Goal: Task Accomplishment & Management: Use online tool/utility

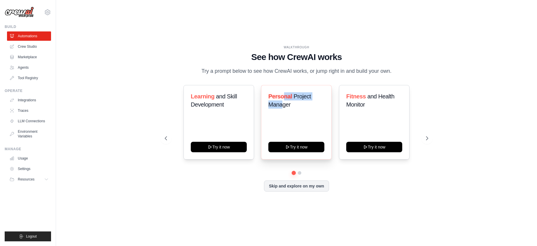
drag, startPoint x: 283, startPoint y: 100, endPoint x: 282, endPoint y: 109, distance: 8.6
click at [282, 109] on h3 "Personal Project Manager" at bounding box center [296, 100] width 56 height 16
click at [292, 122] on div "Personal Project Manager Try it now" at bounding box center [296, 122] width 71 height 75
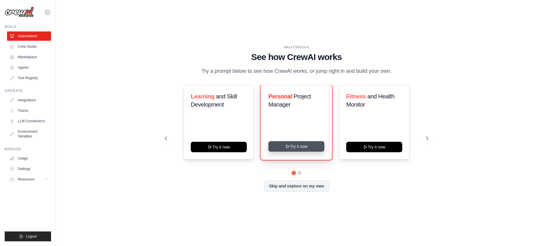
click at [306, 150] on button "Try it now" at bounding box center [296, 146] width 56 height 10
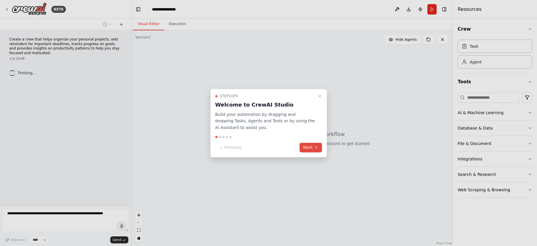
click at [312, 151] on button "Next" at bounding box center [310, 148] width 22 height 10
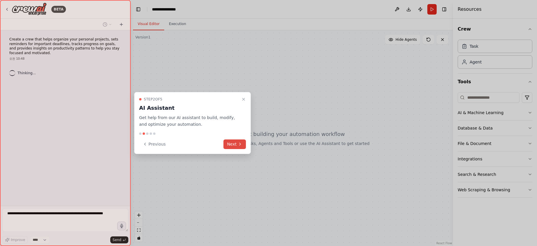
click at [237, 144] on button "Next" at bounding box center [234, 145] width 22 height 10
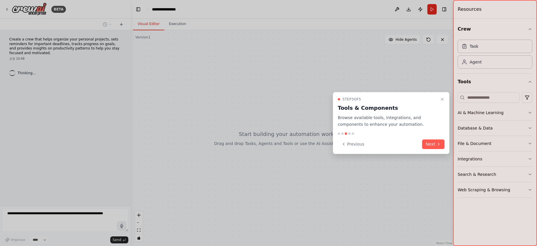
drag, startPoint x: 411, startPoint y: 140, endPoint x: 416, endPoint y: 141, distance: 5.4
click at [414, 141] on div "Previous Next" at bounding box center [391, 145] width 107 height 10
click at [421, 141] on div "Previous Next" at bounding box center [391, 145] width 107 height 10
click at [431, 143] on button "Next" at bounding box center [433, 145] width 22 height 10
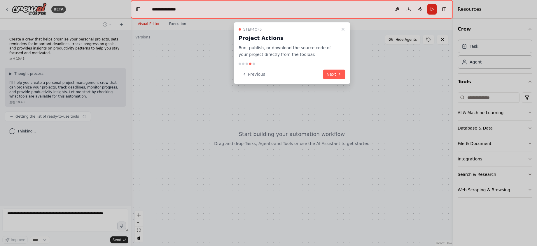
click at [337, 84] on div "Step 4 of 5 Project Actions Run, publish, or download the source code of your p…" at bounding box center [292, 53] width 117 height 62
click at [338, 79] on div "Step 4 of 5 Project Actions Run, publish, or download the source code of your p…" at bounding box center [292, 53] width 117 height 62
click at [337, 76] on button "Next" at bounding box center [334, 75] width 22 height 10
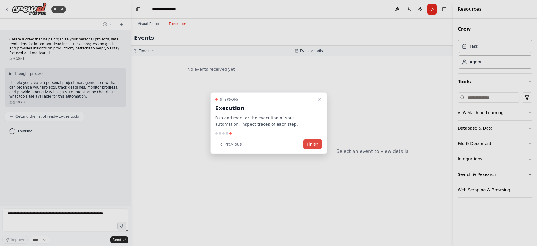
click at [310, 146] on button "Finish" at bounding box center [312, 145] width 19 height 10
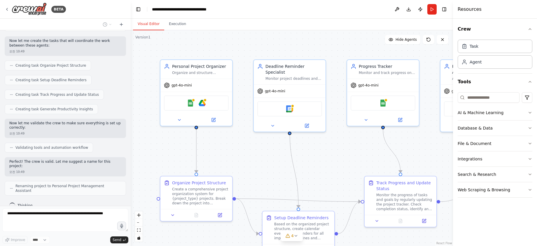
scroll to position [272, 0]
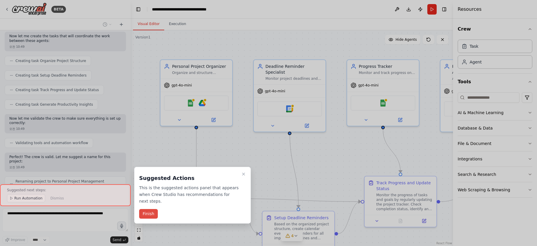
click at [149, 216] on button "Finish" at bounding box center [148, 214] width 19 height 10
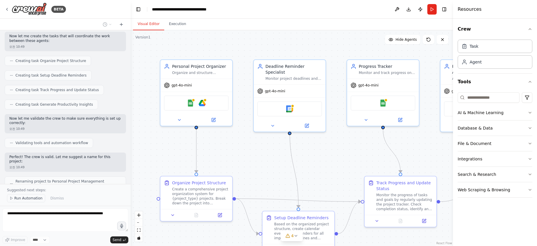
click at [21, 197] on span "Run Automation" at bounding box center [28, 198] width 28 height 5
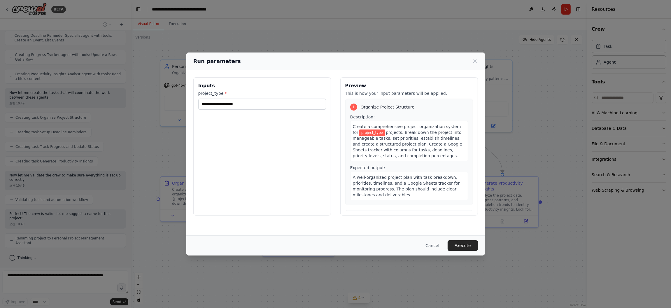
scroll to position [208, 0]
click at [456, 243] on button "Execute" at bounding box center [463, 245] width 30 height 10
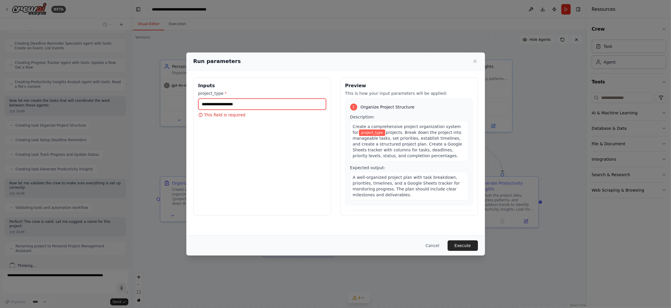
click at [269, 104] on input "project_type *" at bounding box center [262, 104] width 128 height 11
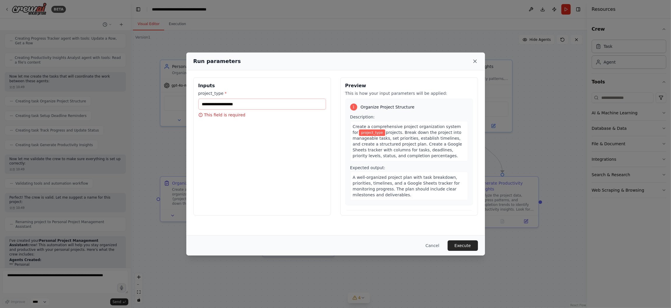
click at [474, 60] on icon at bounding box center [475, 61] width 6 height 6
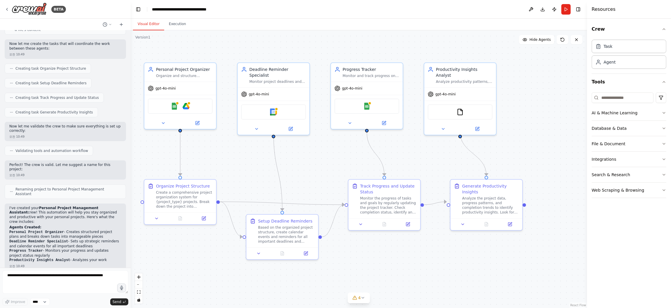
drag, startPoint x: 554, startPoint y: 159, endPoint x: 546, endPoint y: 155, distance: 9.3
click at [537, 155] on div ".deletable-edge-delete-btn { width: 20px; height: 20px; border: 0px solid #ffff…" at bounding box center [359, 169] width 456 height 278
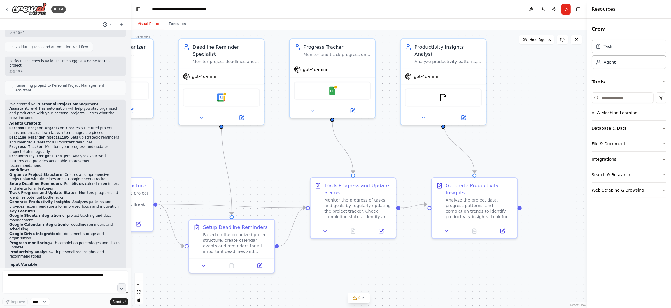
drag, startPoint x: 265, startPoint y: 164, endPoint x: 336, endPoint y: 178, distance: 72.3
click at [335, 177] on div ".deletable-edge-delete-btn { width: 20px; height: 20px; border: 0px solid #ffff…" at bounding box center [359, 169] width 456 height 278
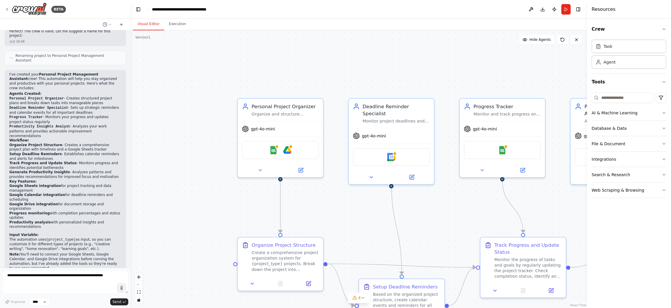
scroll to position [402, 0]
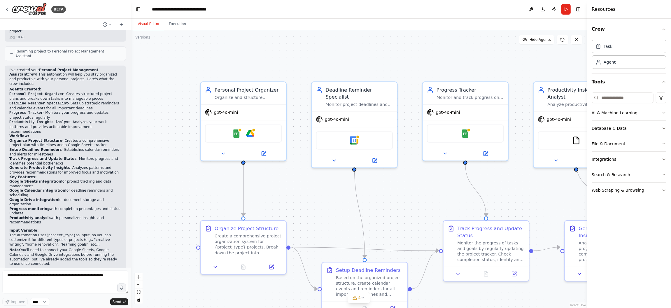
drag, startPoint x: 258, startPoint y: 153, endPoint x: 388, endPoint y: 196, distance: 137.2
click at [388, 196] on div ".deletable-edge-delete-btn { width: 20px; height: 20px; border: 0px solid #ffff…" at bounding box center [359, 169] width 456 height 278
click at [225, 157] on div at bounding box center [240, 152] width 85 height 14
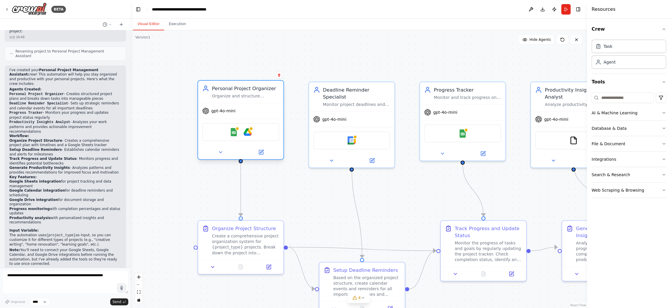
click at [220, 156] on div at bounding box center [240, 152] width 85 height 14
click at [223, 153] on button at bounding box center [220, 152] width 39 height 8
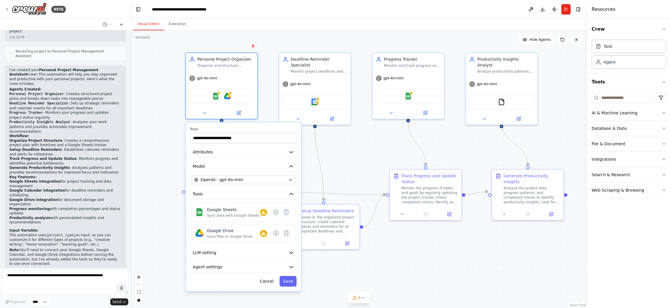
drag, startPoint x: 171, startPoint y: 207, endPoint x: 155, endPoint y: 167, distance: 43.7
click at [155, 167] on div ".deletable-edge-delete-btn { width: 20px; height: 20px; border: 0px solid #ffff…" at bounding box center [359, 169] width 456 height 278
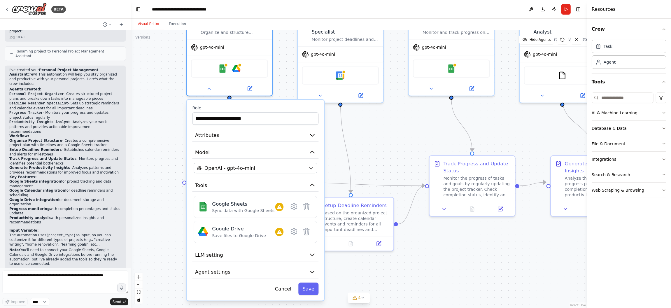
click at [236, 246] on div "**********" at bounding box center [255, 200] width 137 height 201
click at [238, 246] on button "LLM setting" at bounding box center [255, 254] width 126 height 13
click at [309, 246] on icon "button" at bounding box center [312, 254] width 7 height 7
click at [311, 246] on icon "button" at bounding box center [312, 255] width 4 height 2
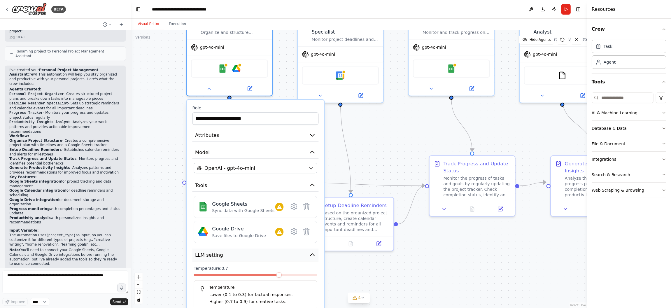
click at [282, 246] on button "LLM setting" at bounding box center [255, 254] width 126 height 13
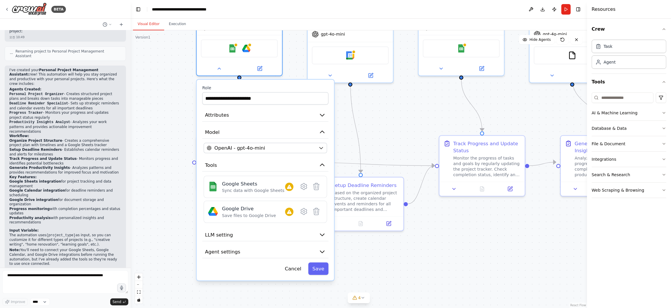
drag, startPoint x: 440, startPoint y: 260, endPoint x: 459, endPoint y: 205, distance: 58.6
click at [459, 205] on div ".deletable-edge-delete-btn { width: 20px; height: 20px; border: 0px solid #ffff…" at bounding box center [359, 169] width 456 height 278
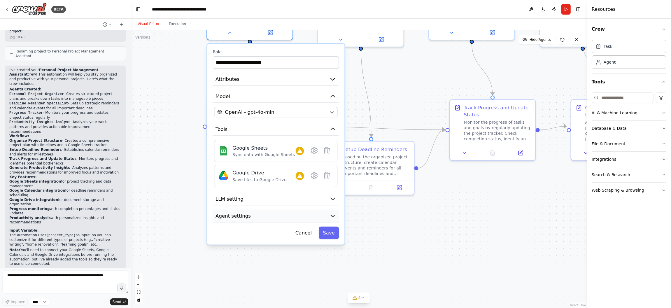
click at [338, 218] on button "Agent settings" at bounding box center [276, 216] width 126 height 13
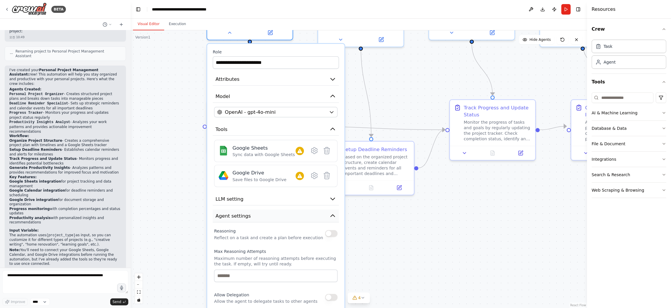
click at [338, 218] on button "Agent settings" at bounding box center [276, 216] width 126 height 13
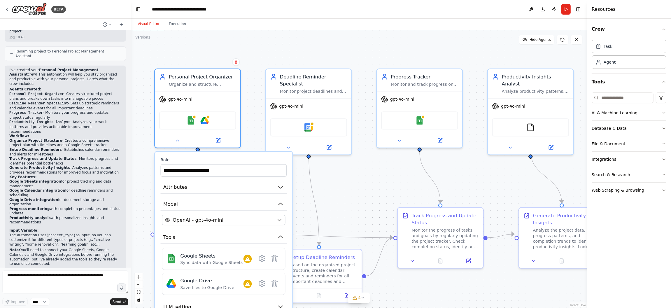
drag, startPoint x: 515, startPoint y: 218, endPoint x: 460, endPoint y: 332, distance: 126.1
click at [460, 246] on html "BETA Create a crew that helps organize your personal projects, sets reminders f…" at bounding box center [335, 154] width 671 height 308
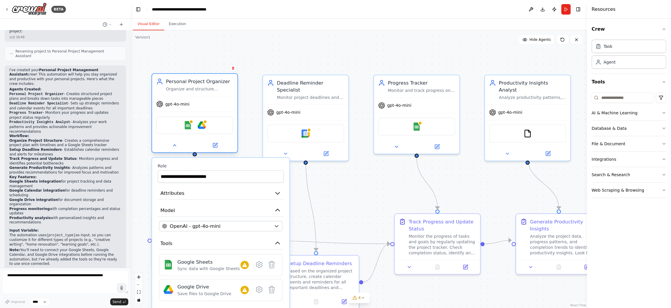
click at [174, 150] on div at bounding box center [194, 146] width 85 height 14
click at [175, 151] on div at bounding box center [194, 146] width 85 height 14
click at [285, 149] on div at bounding box center [305, 152] width 85 height 14
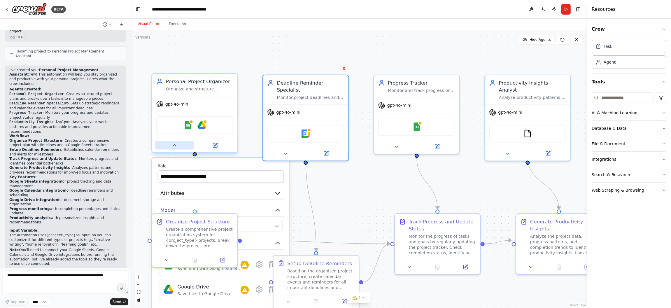
click at [170, 143] on button at bounding box center [174, 145] width 39 height 8
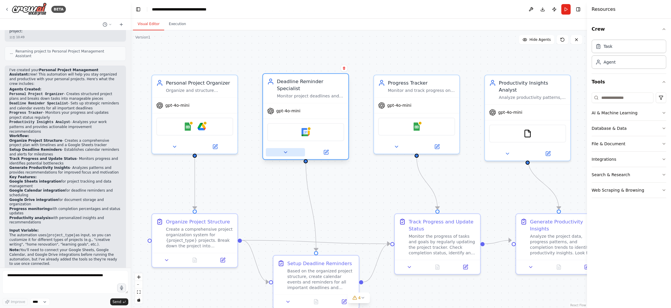
click at [283, 150] on icon at bounding box center [286, 153] width 6 height 6
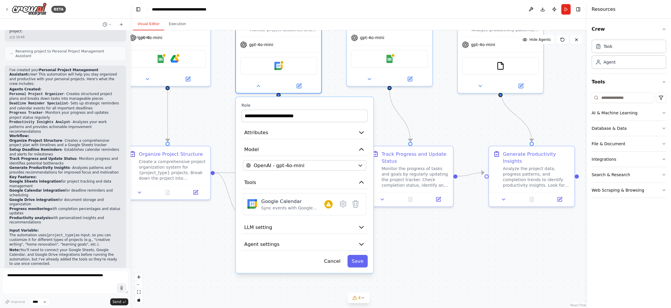
drag, startPoint x: 503, startPoint y: 200, endPoint x: 477, endPoint y: 125, distance: 80.1
click at [477, 125] on div ".deletable-edge-delete-btn { width: 20px; height: 20px; border: 0px solid #ffff…" at bounding box center [359, 169] width 456 height 278
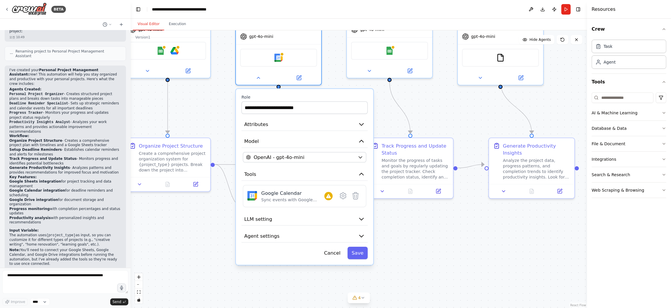
click at [360, 125] on div "**********" at bounding box center [304, 177] width 137 height 176
click at [361, 121] on button "Attributes" at bounding box center [304, 124] width 126 height 13
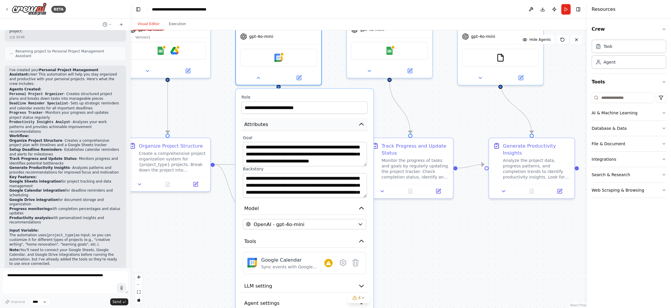
click at [361, 121] on icon "button" at bounding box center [361, 124] width 7 height 7
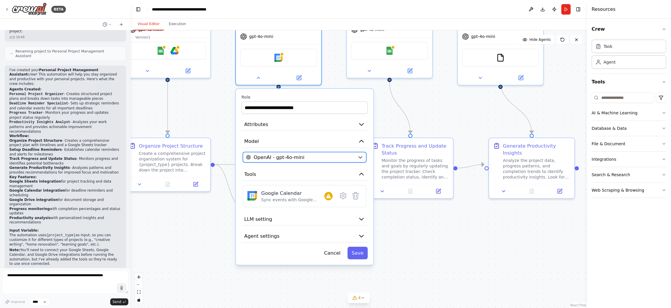
click at [360, 157] on icon "button" at bounding box center [360, 158] width 3 height 2
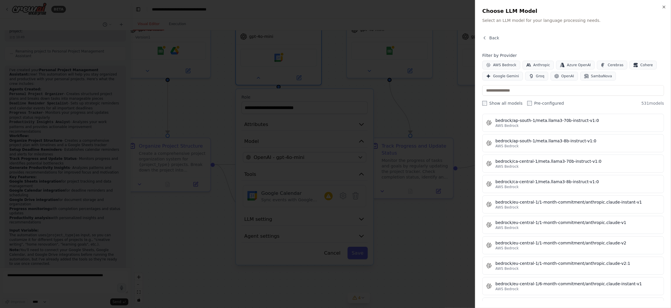
scroll to position [1166, 0]
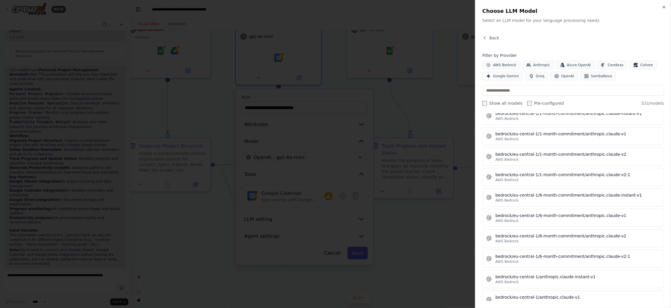
click at [428, 199] on div at bounding box center [335, 154] width 671 height 308
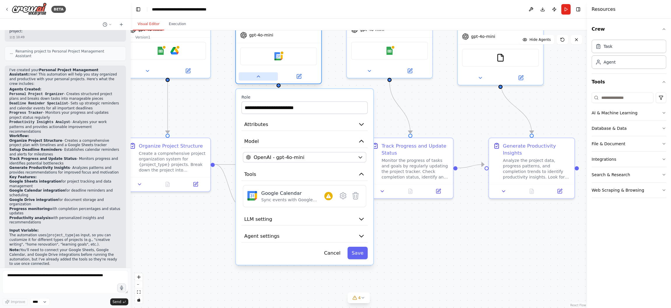
click at [260, 72] on button at bounding box center [258, 76] width 39 height 8
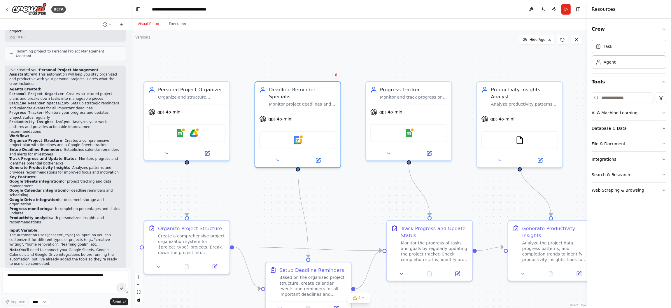
drag, startPoint x: 473, startPoint y: 134, endPoint x: 498, endPoint y: 183, distance: 55.2
click at [498, 183] on div ".deletable-edge-delete-btn { width: 20px; height: 20px; border: 0px solid #ffff…" at bounding box center [359, 169] width 456 height 278
click at [537, 9] on button "Run" at bounding box center [565, 9] width 9 height 10
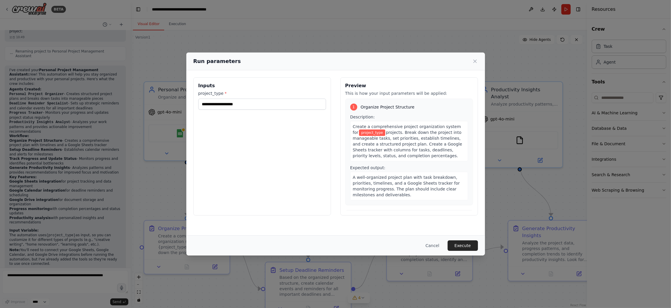
click at [479, 64] on div "Run parameters" at bounding box center [335, 61] width 299 height 18
click at [476, 61] on icon at bounding box center [475, 61] width 6 height 6
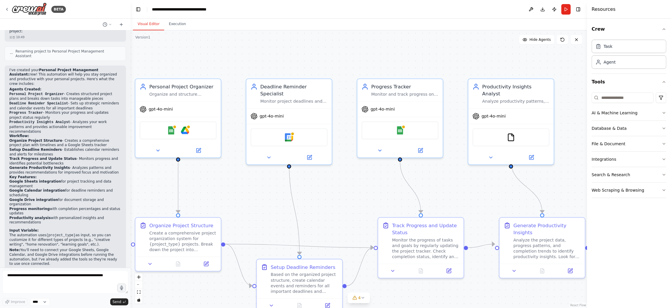
drag, startPoint x: 472, startPoint y: 63, endPoint x: 486, endPoint y: 66, distance: 14.2
click at [485, 65] on div ".deletable-edge-delete-btn { width: 20px; height: 20px; border: 0px solid #ffff…" at bounding box center [359, 169] width 456 height 278
